Goal: Task Accomplishment & Management: Use online tool/utility

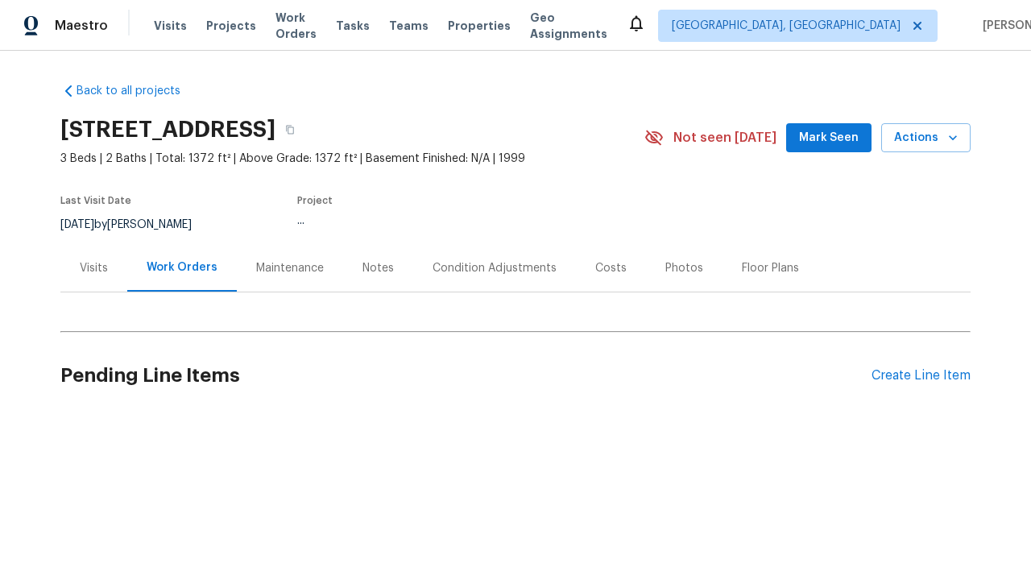
click at [915, 376] on div "Create Line Item" at bounding box center [921, 375] width 99 height 15
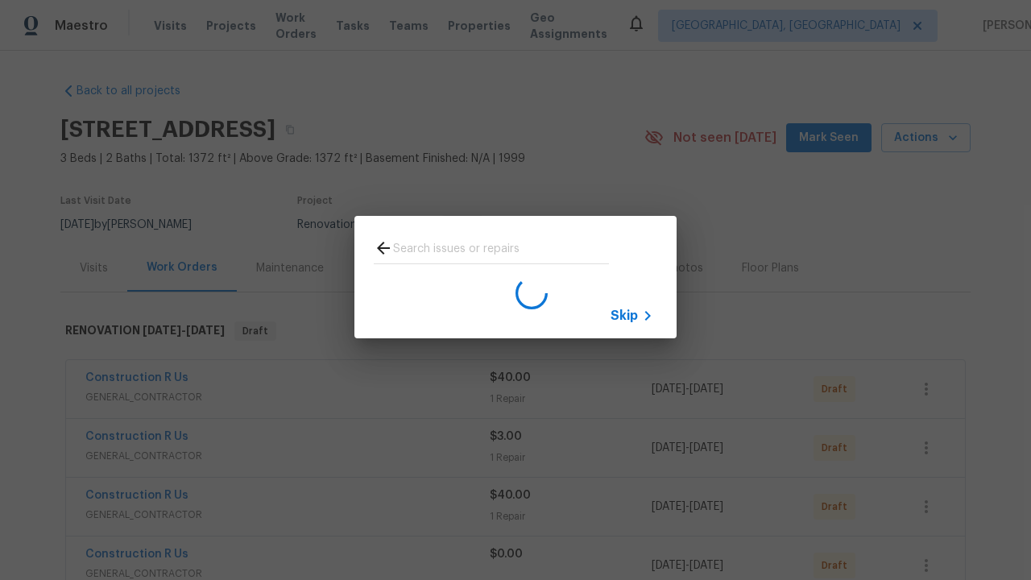
click at [625, 315] on span "Skip" at bounding box center [624, 316] width 27 height 16
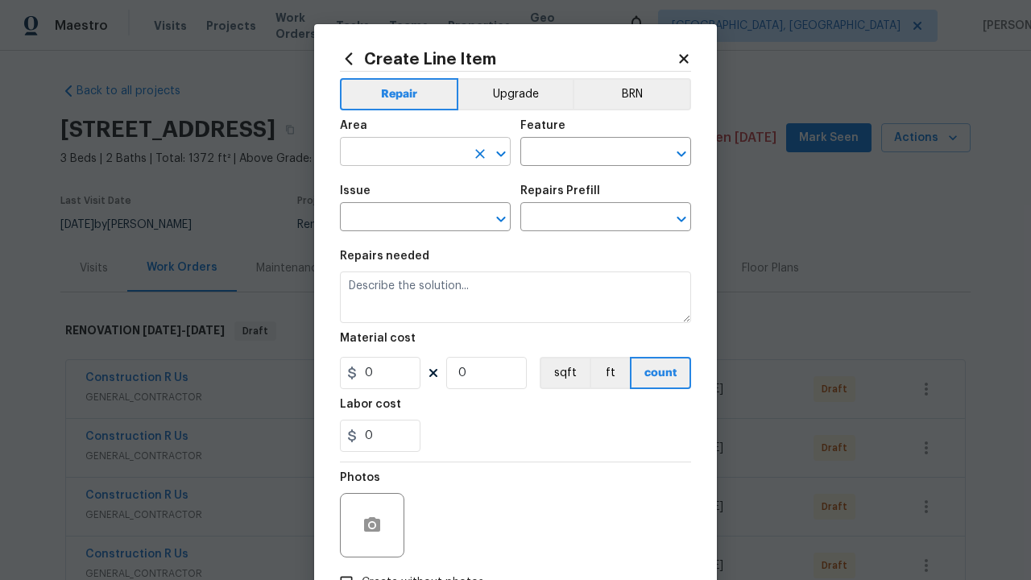
click at [396, 153] on input "text" at bounding box center [403, 153] width 126 height 25
type input "Bedroom"
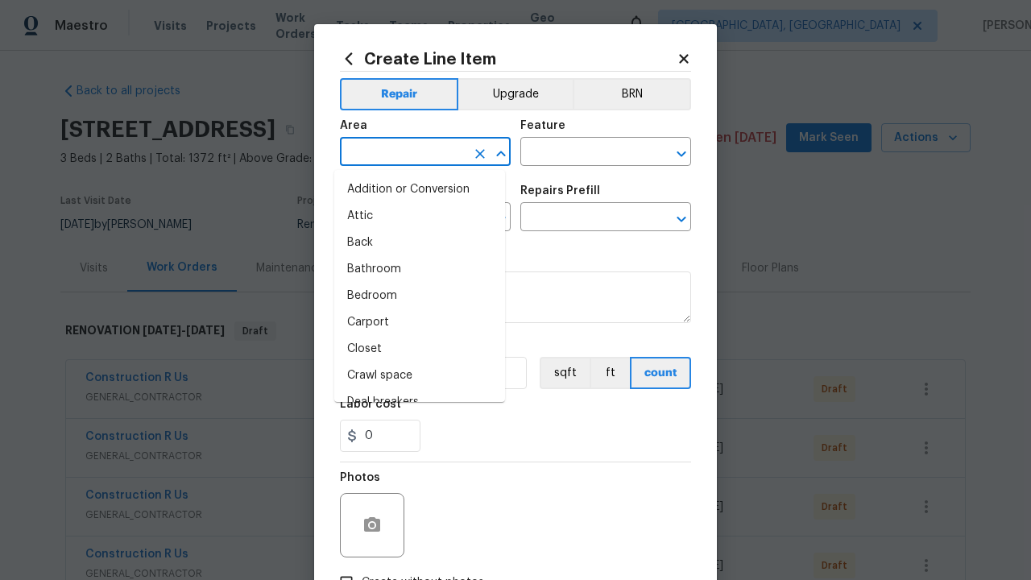
click at [413, 296] on li "Bedroom" at bounding box center [419, 296] width 171 height 27
type input "Bedroom"
click at [577, 153] on input "text" at bounding box center [584, 153] width 126 height 25
type input "Flooring"
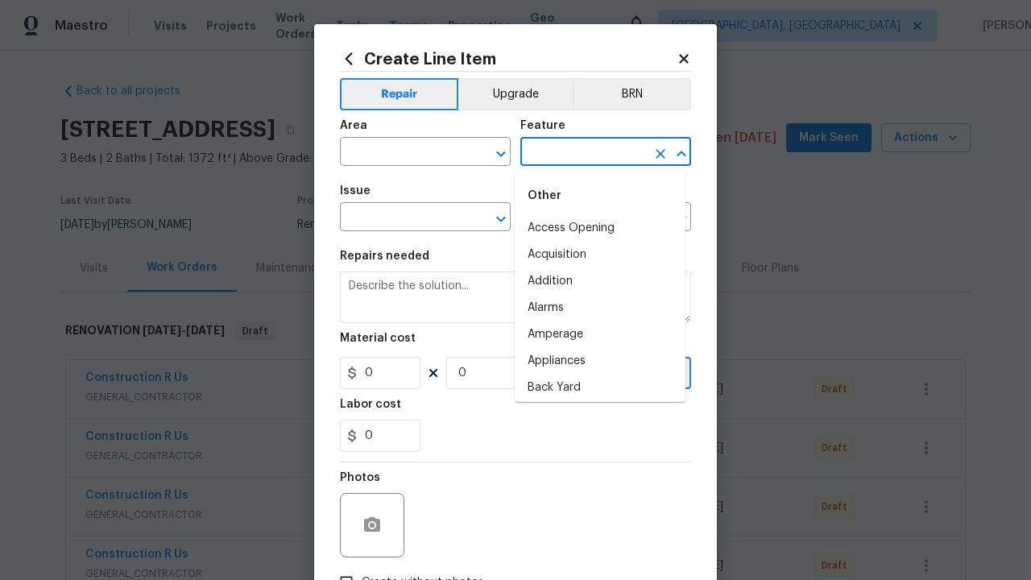
type input "Flooring"
click at [396, 219] on input "text" at bounding box center [403, 218] width 126 height 25
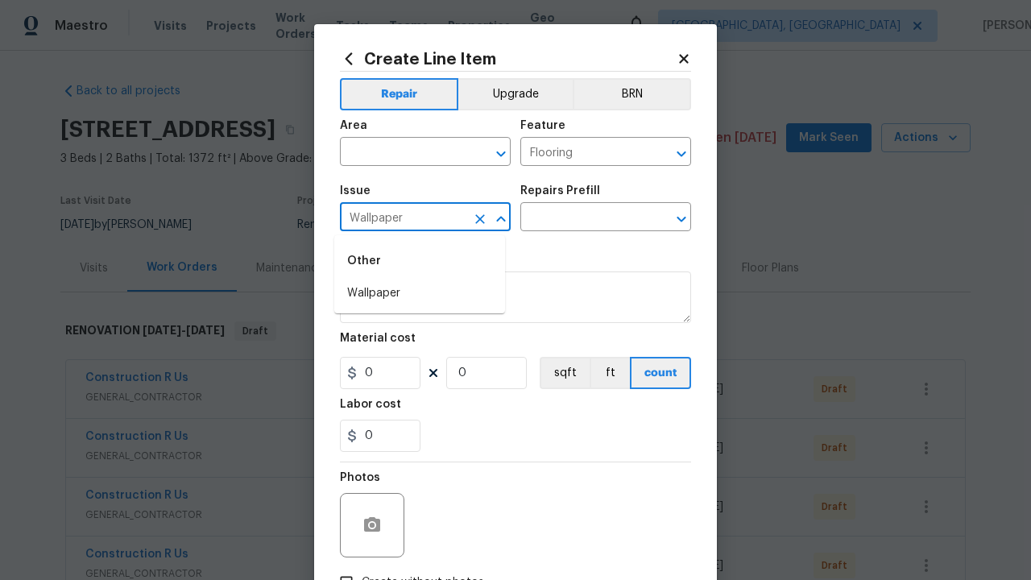
click at [420, 293] on li "Wallpaper" at bounding box center [419, 293] width 171 height 27
type input "Wallpaper"
click at [577, 219] on input "text" at bounding box center [584, 218] width 126 height 25
type input "Remove"
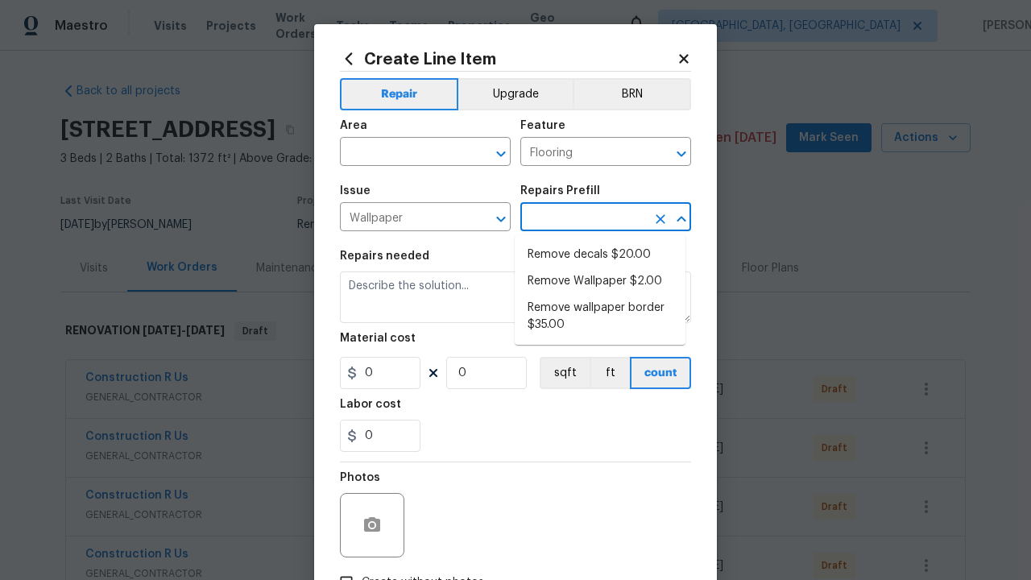
click at [600, 255] on li "Remove decals $20.00" at bounding box center [600, 255] width 171 height 27
type input "Walls and Ceiling"
type textarea "Remove decals from door/wall/ceiling"
type input "1"
type input "Remove decals $20.00"
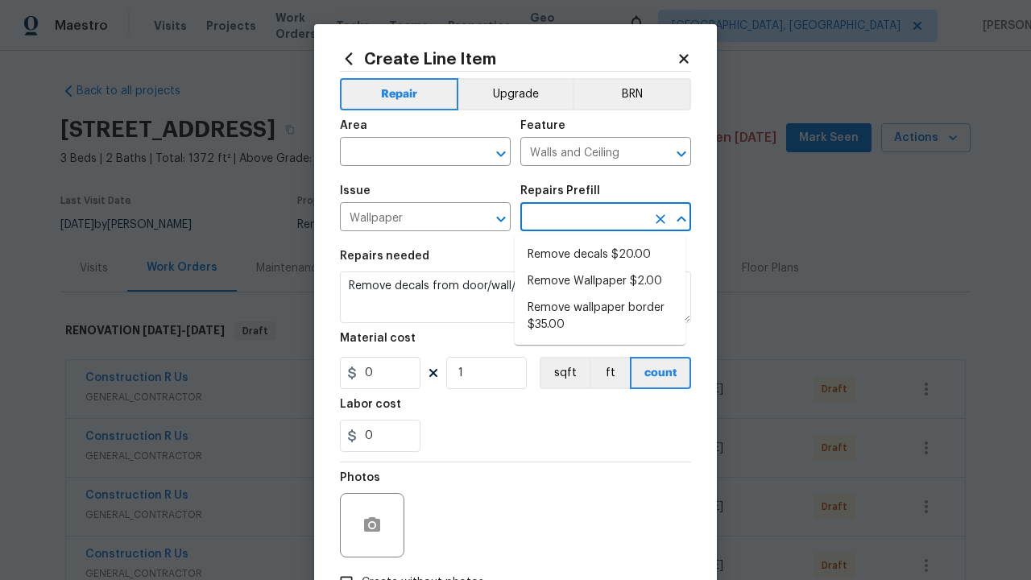
type input "20"
